Goal: Transaction & Acquisition: Purchase product/service

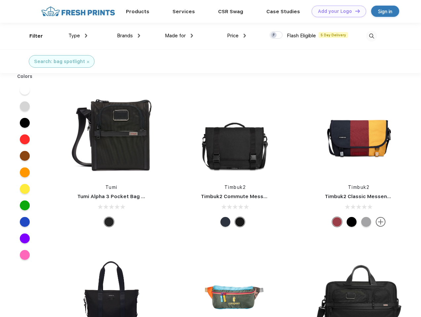
click at [336, 11] on link "Add your Logo Design Tool" at bounding box center [338, 12] width 54 height 12
click at [0, 0] on div "Design Tool" at bounding box center [0, 0] width 0 height 0
click at [354, 11] on link "Add your Logo Design Tool" at bounding box center [338, 12] width 54 height 12
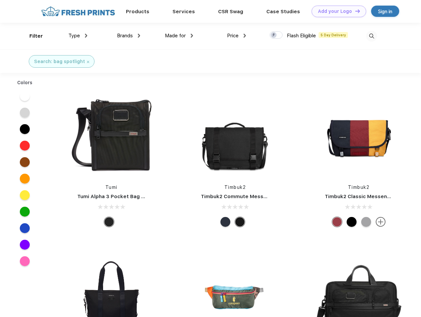
click at [32, 36] on div "Filter" at bounding box center [36, 36] width 14 height 8
click at [78, 36] on span "Type" at bounding box center [74, 36] width 12 height 6
click at [128, 36] on span "Brands" at bounding box center [125, 36] width 16 height 6
click at [179, 36] on span "Made for" at bounding box center [175, 36] width 21 height 6
click at [236, 36] on span "Price" at bounding box center [233, 36] width 12 height 6
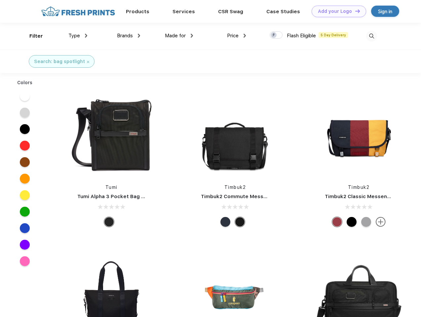
click at [276, 35] on div at bounding box center [275, 34] width 13 height 7
click at [274, 35] on input "checkbox" at bounding box center [271, 33] width 4 height 4
click at [371, 36] on img at bounding box center [371, 36] width 11 height 11
